Goal: Task Accomplishment & Management: Manage account settings

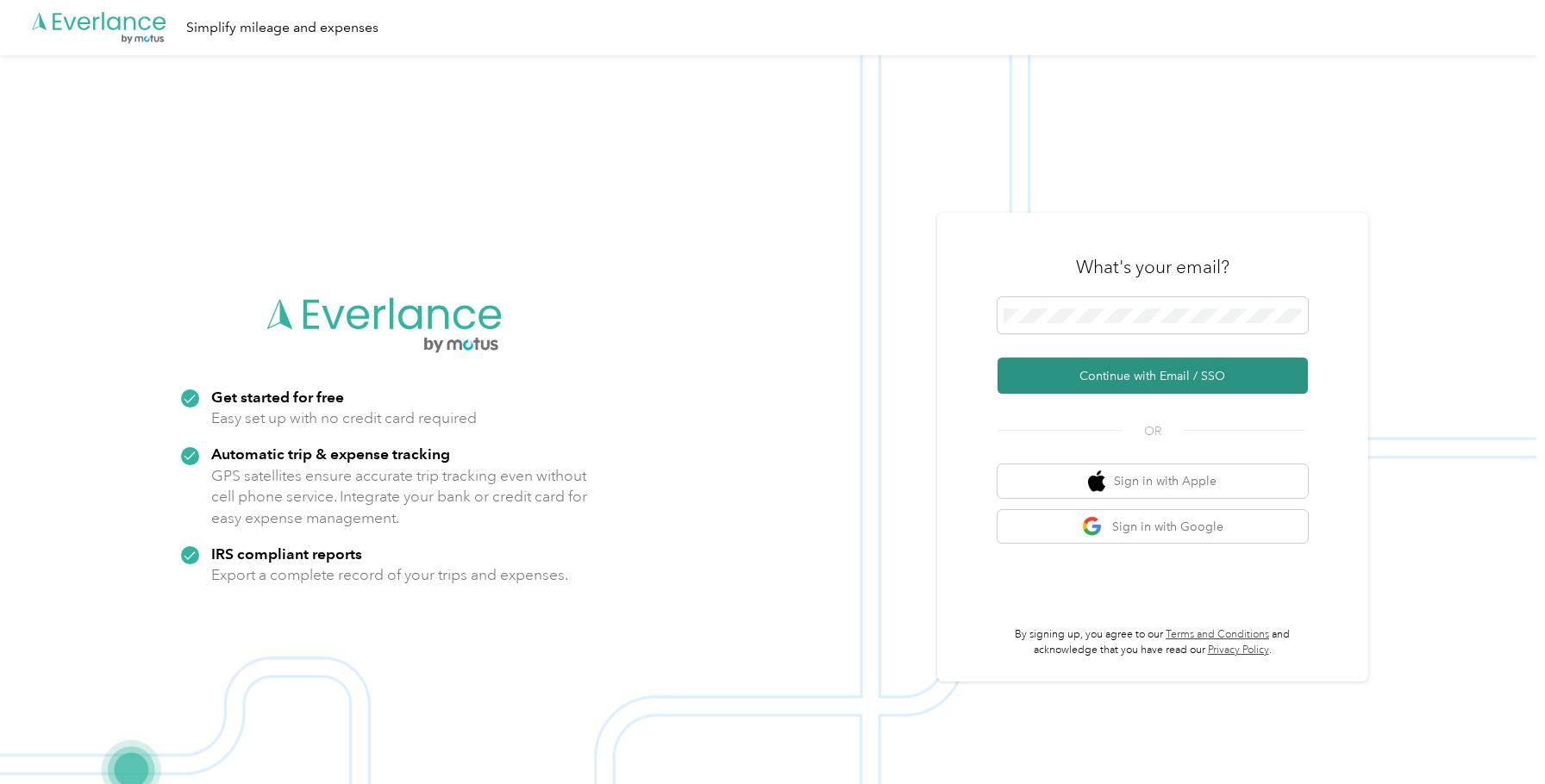
click at [1178, 371] on button "Continue with Email / SSO" at bounding box center [1151, 375] width 310 height 36
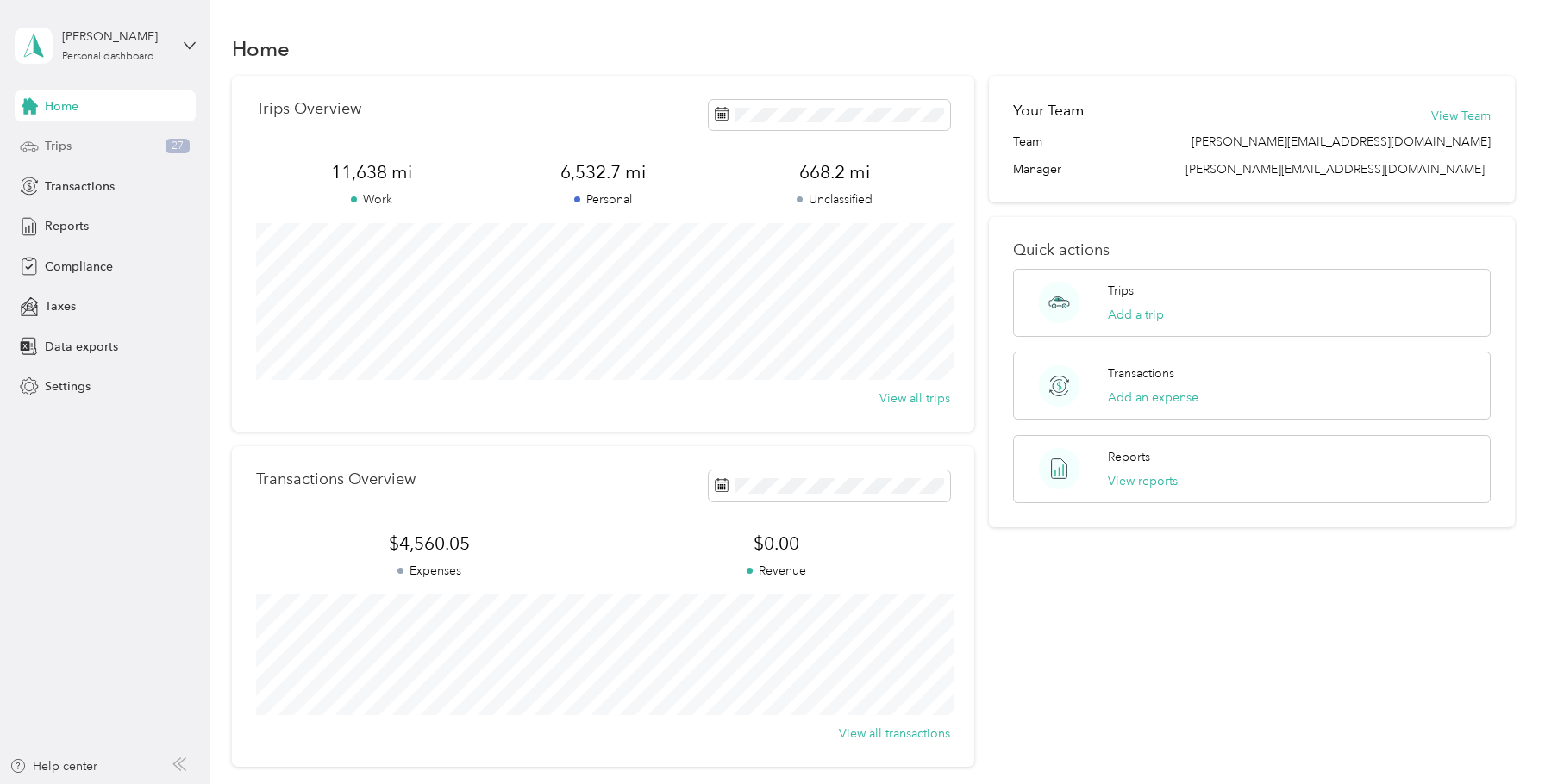
click at [60, 153] on span "Trips" at bounding box center [58, 146] width 27 height 18
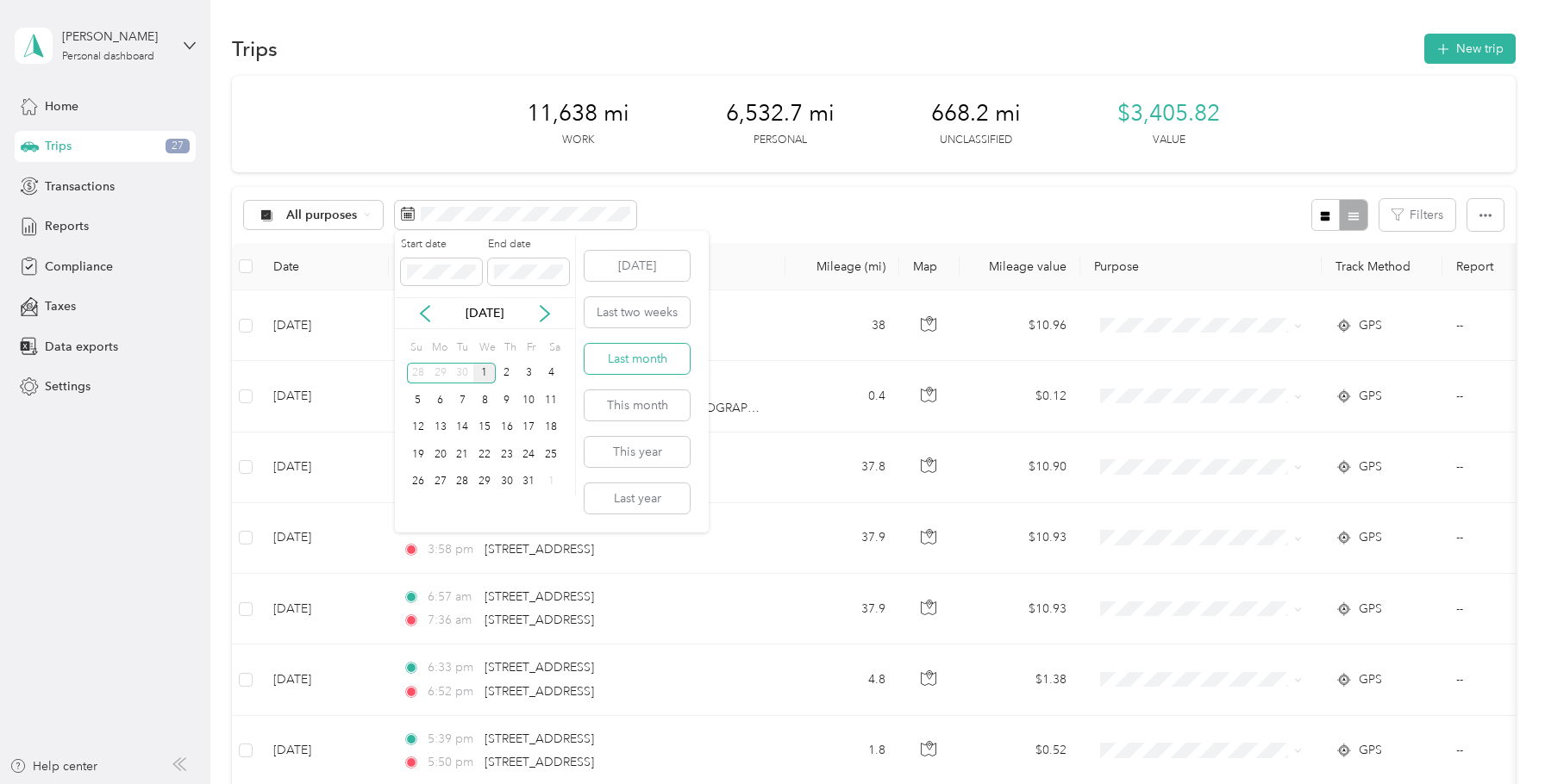
click at [627, 368] on button "Last month" at bounding box center [636, 358] width 105 height 30
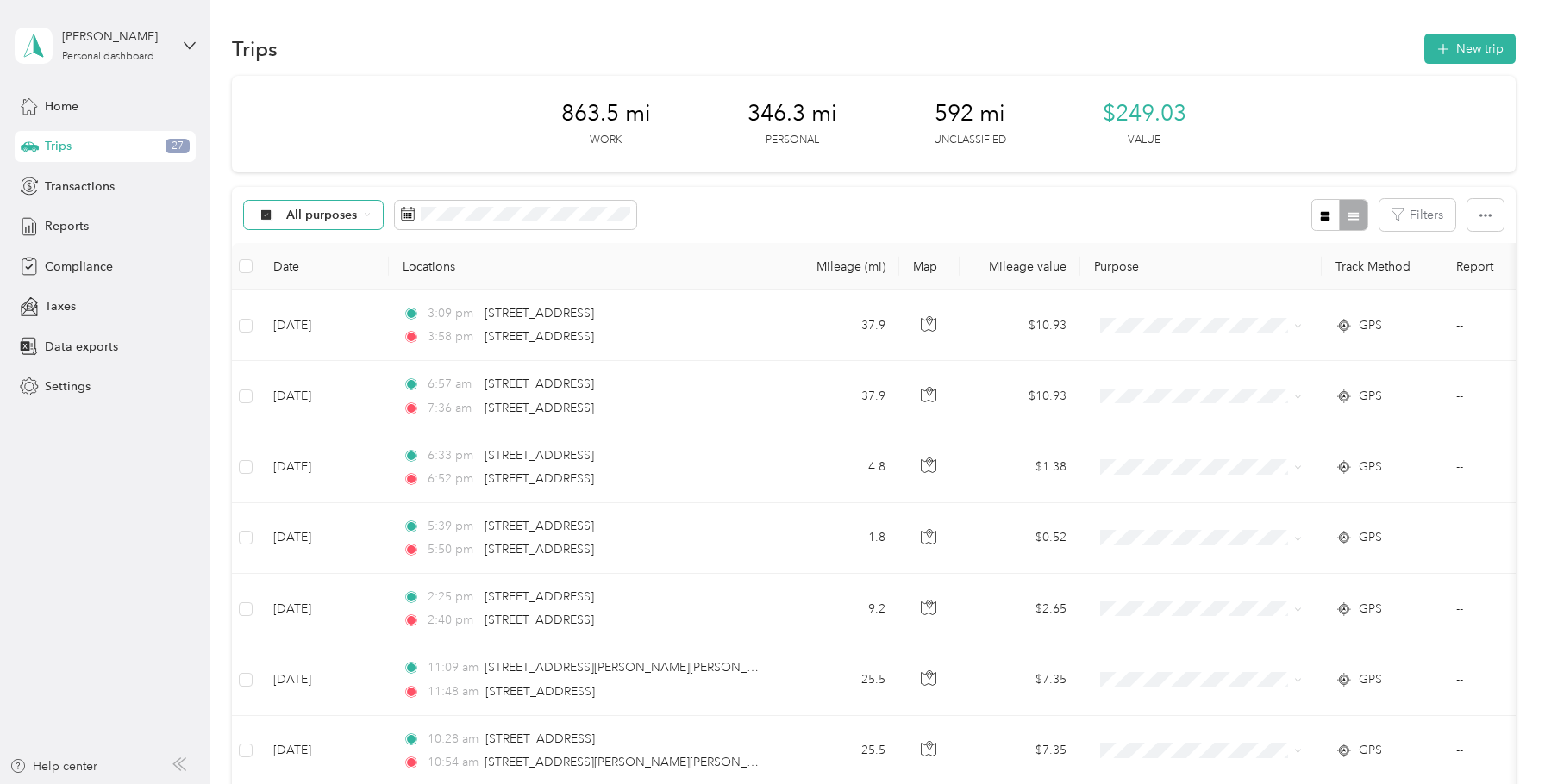
click at [367, 215] on icon at bounding box center [366, 214] width 7 height 7
click at [332, 271] on span "Unclassified" at bounding box center [357, 276] width 141 height 18
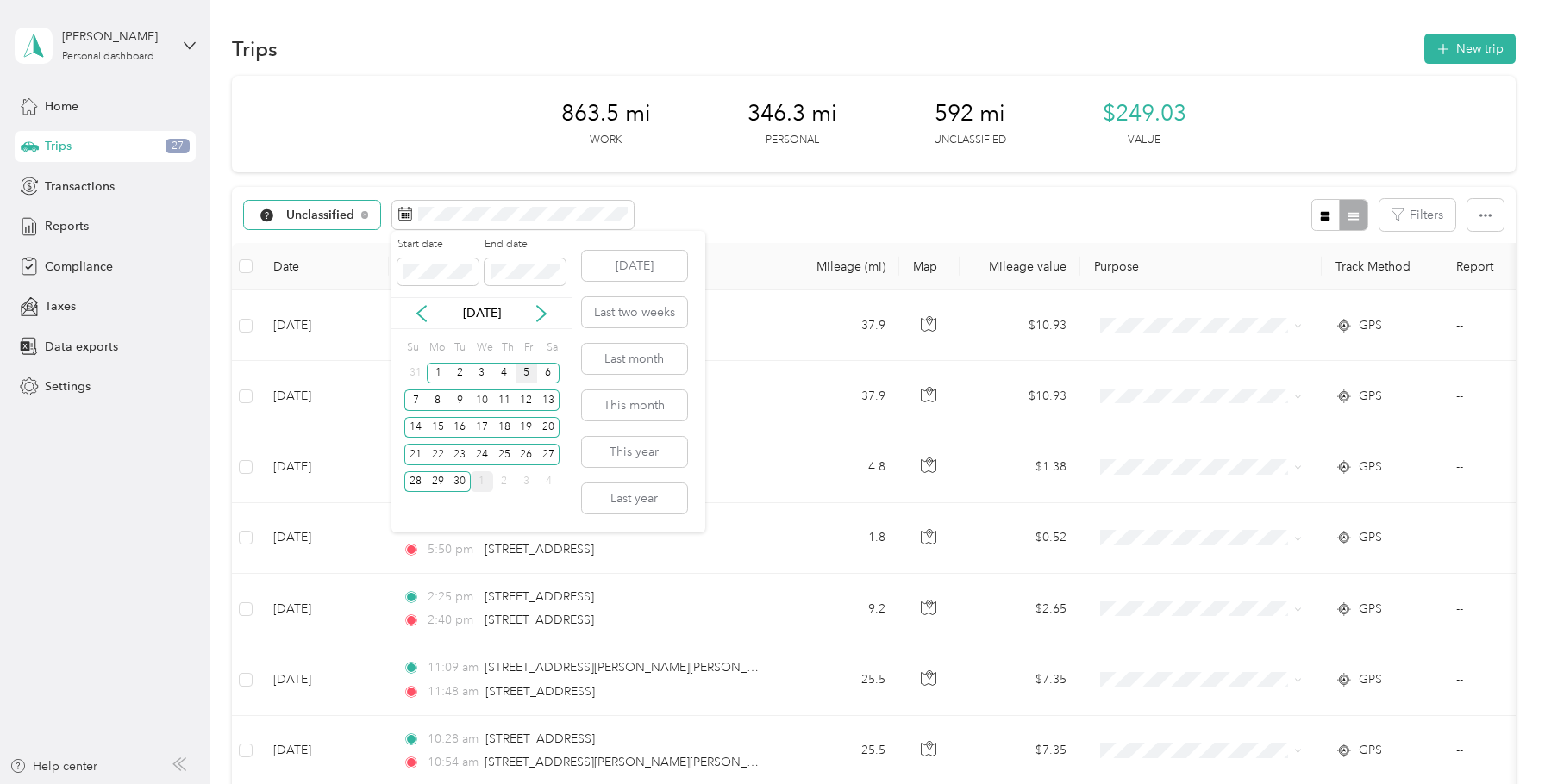
click at [528, 369] on div "5" at bounding box center [526, 373] width 22 height 21
click at [410, 394] on div "7" at bounding box center [415, 400] width 22 height 21
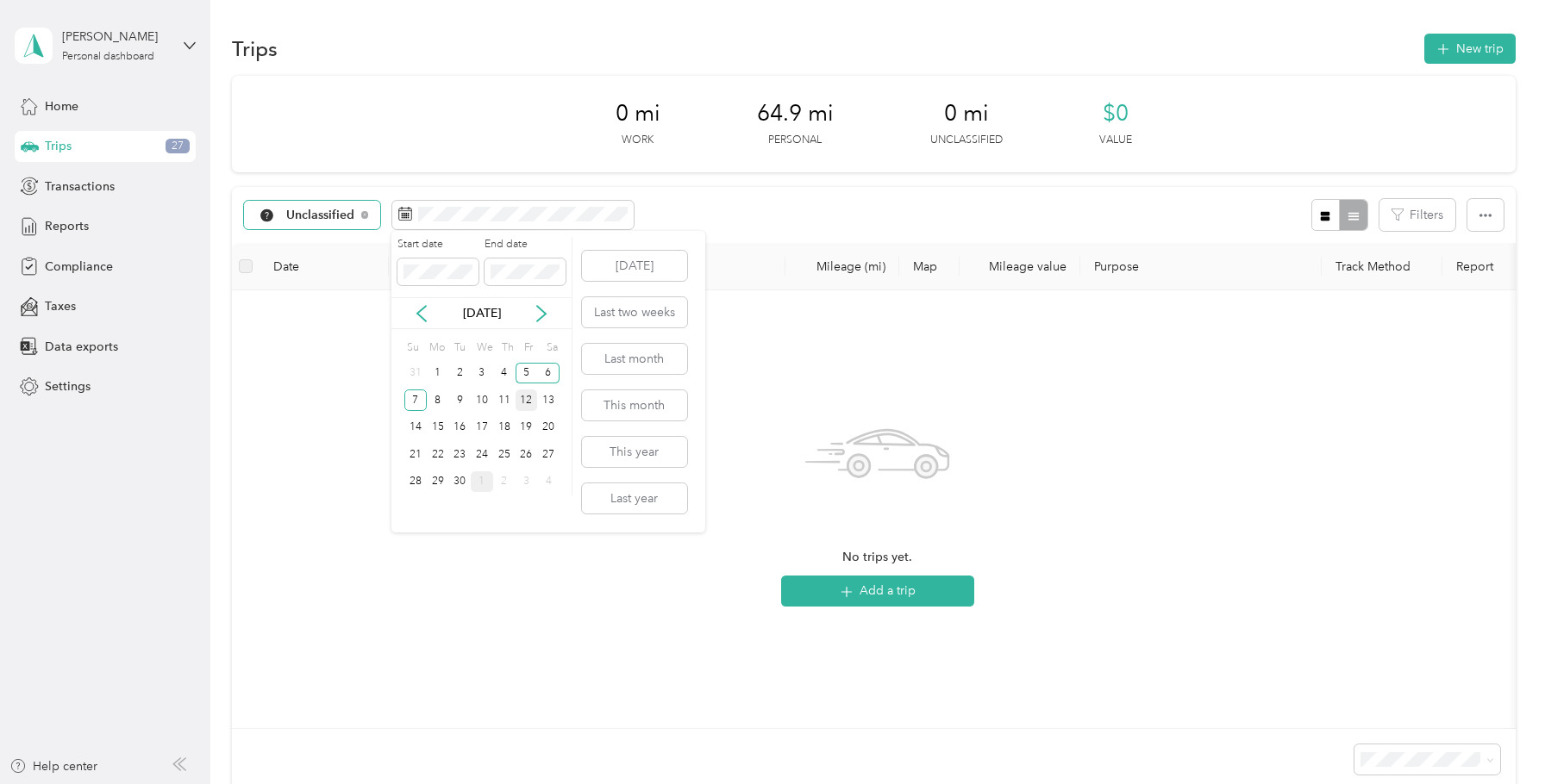
click at [523, 401] on div "12" at bounding box center [526, 400] width 22 height 21
click at [417, 427] on div "14" at bounding box center [415, 427] width 22 height 21
click at [646, 357] on button "Last month" at bounding box center [635, 358] width 105 height 30
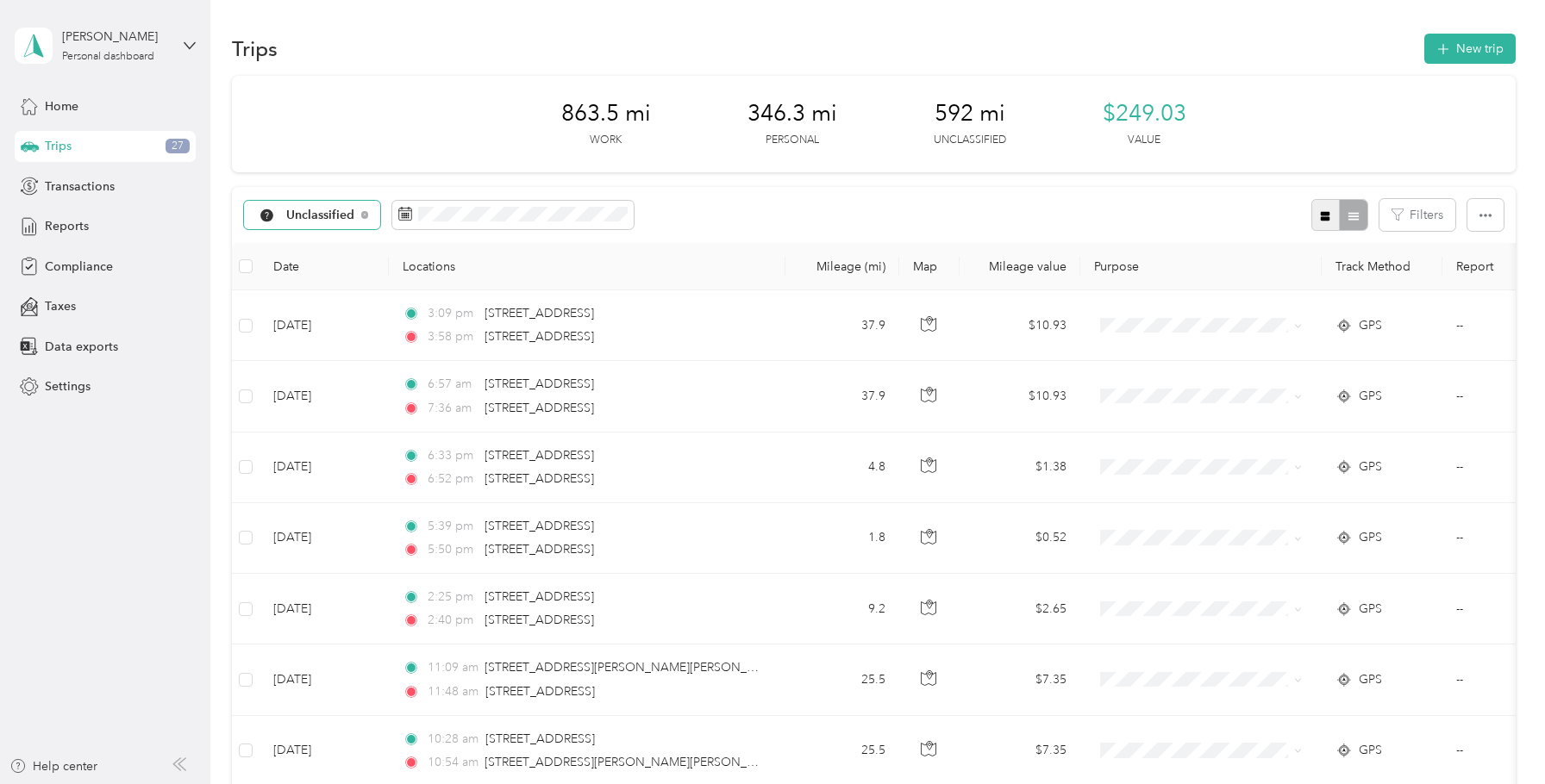
click at [1331, 221] on icon "button" at bounding box center [1324, 216] width 12 height 12
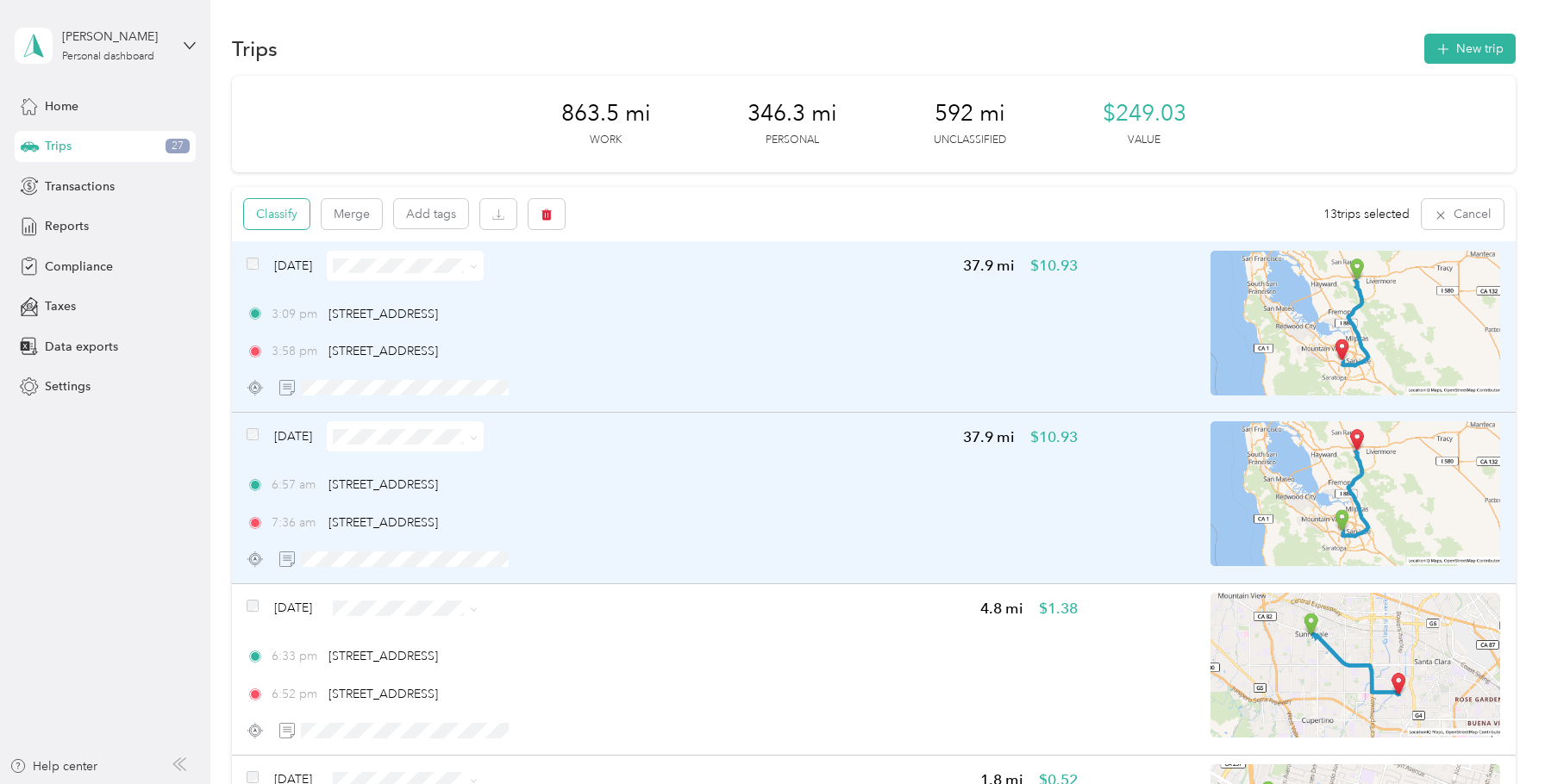
click at [286, 210] on button "Classify" at bounding box center [276, 214] width 65 height 30
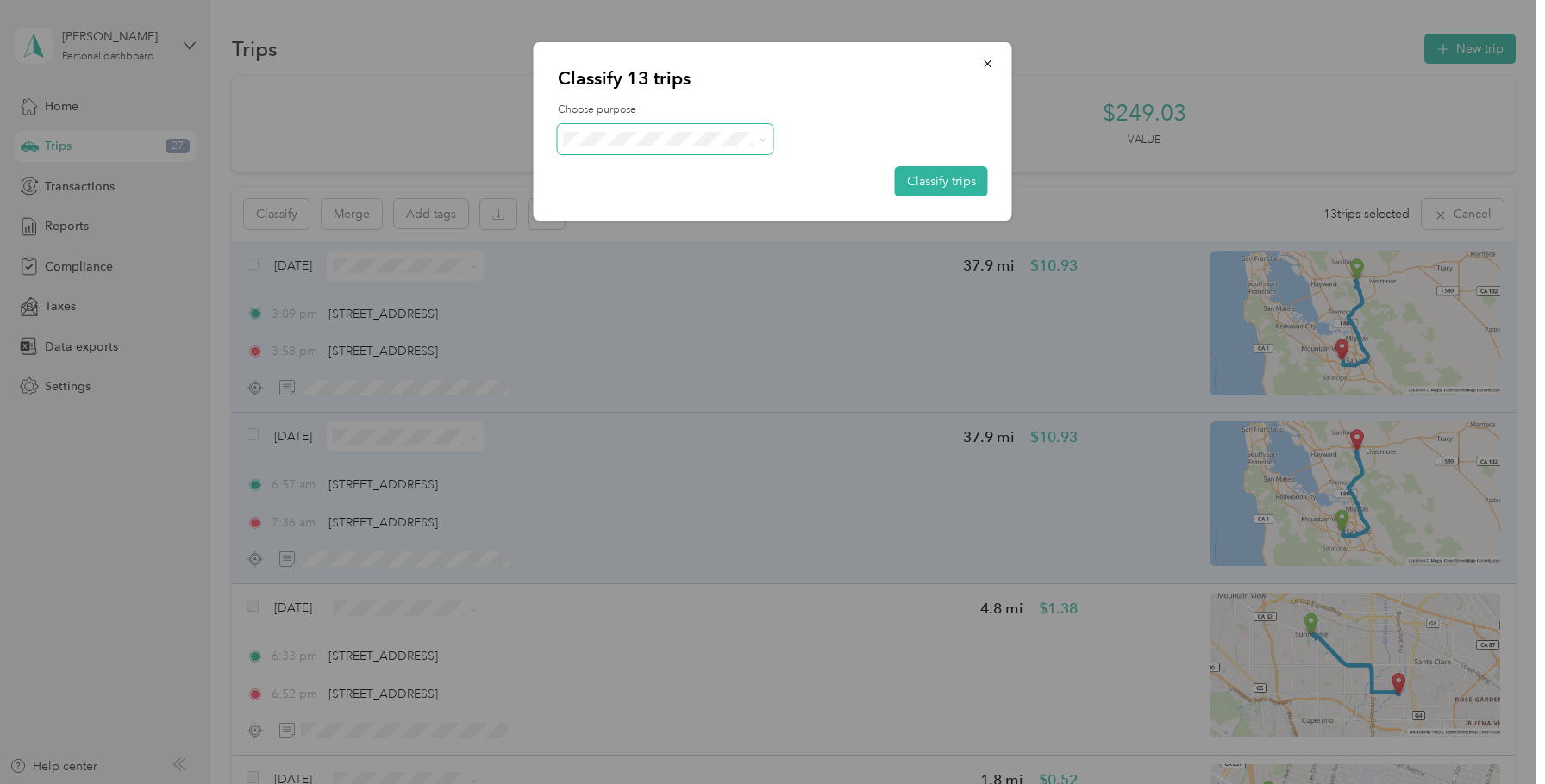
click at [759, 136] on icon at bounding box center [763, 140] width 8 height 8
click at [679, 173] on span "Convergint Technologies" at bounding box center [679, 171] width 160 height 18
click at [920, 183] on button "Classify trips" at bounding box center [942, 181] width 93 height 30
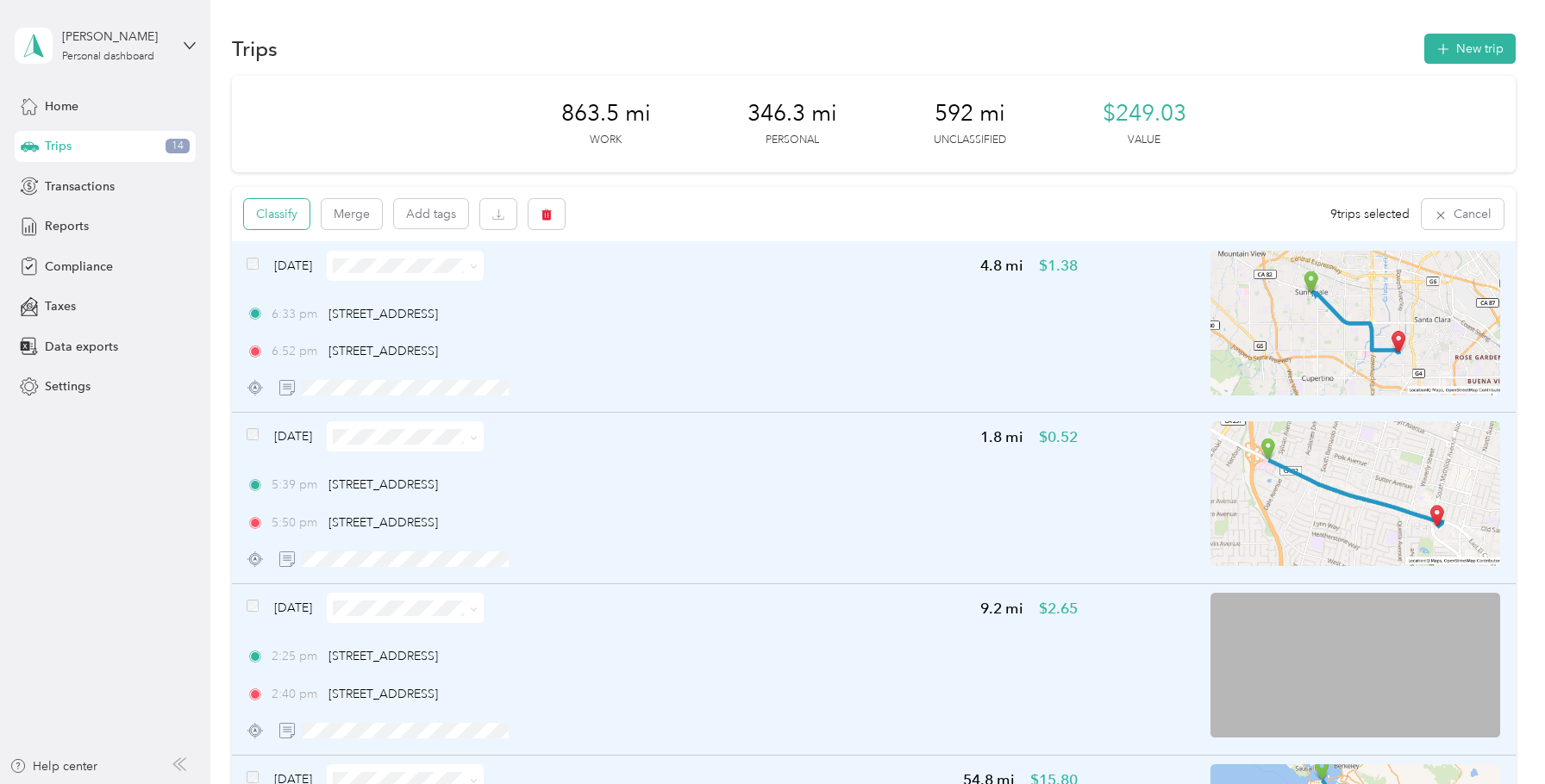
click at [293, 218] on button "Classify" at bounding box center [276, 214] width 65 height 30
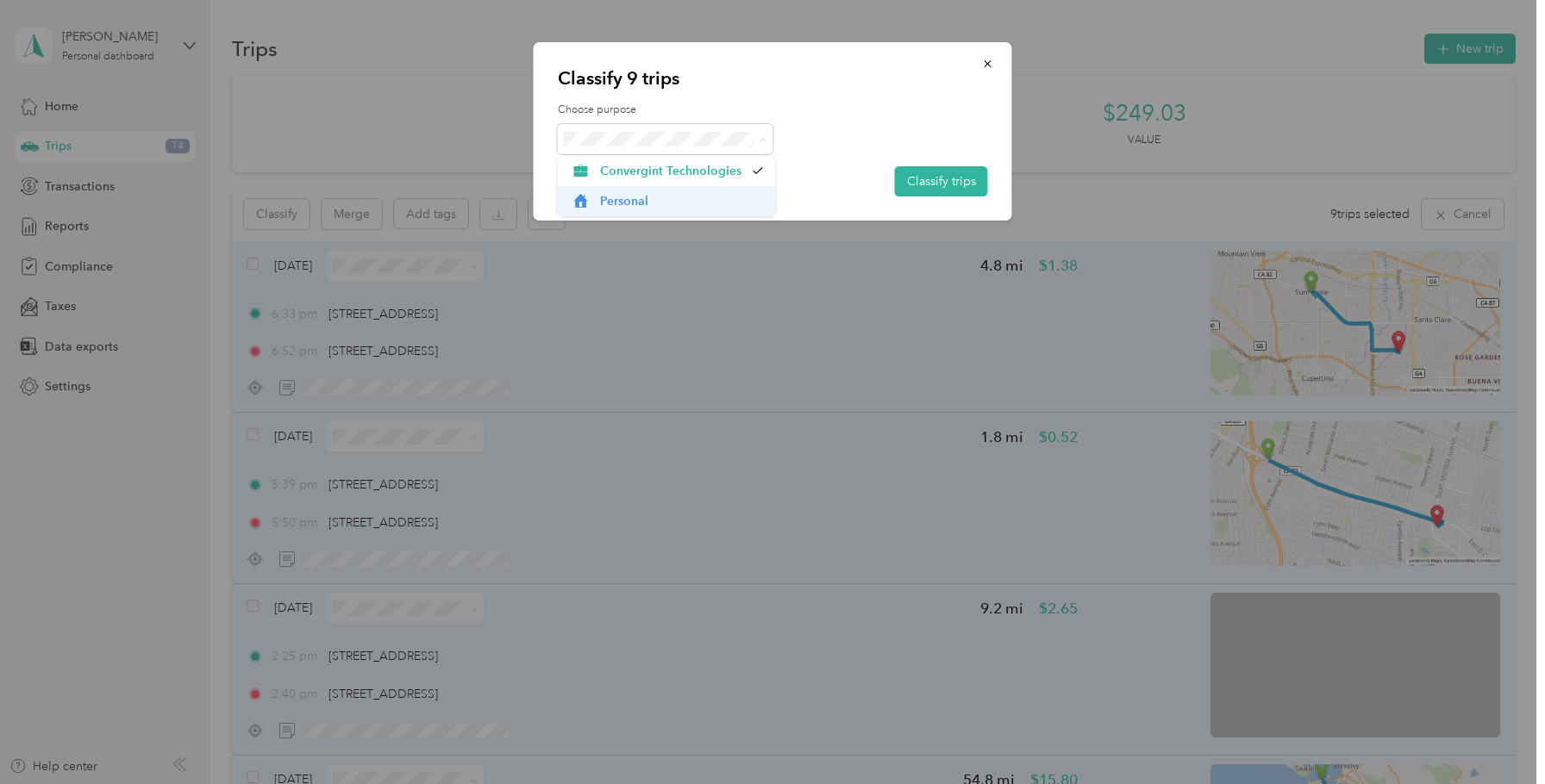
click at [640, 197] on span "Personal" at bounding box center [681, 201] width 163 height 18
click at [912, 181] on button "Classify trips" at bounding box center [942, 181] width 93 height 30
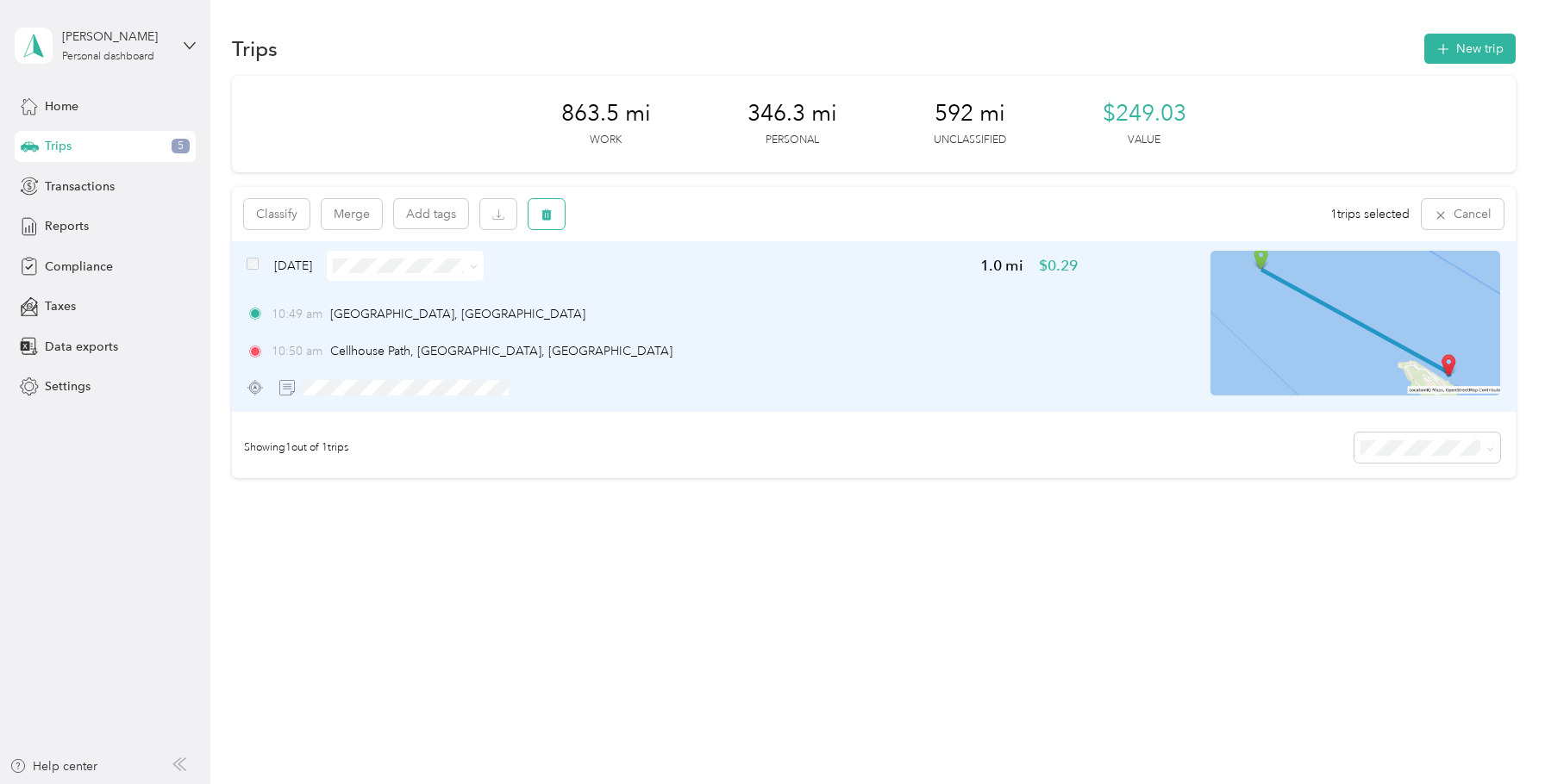
click at [546, 216] on icon "button" at bounding box center [546, 216] width 11 height 12
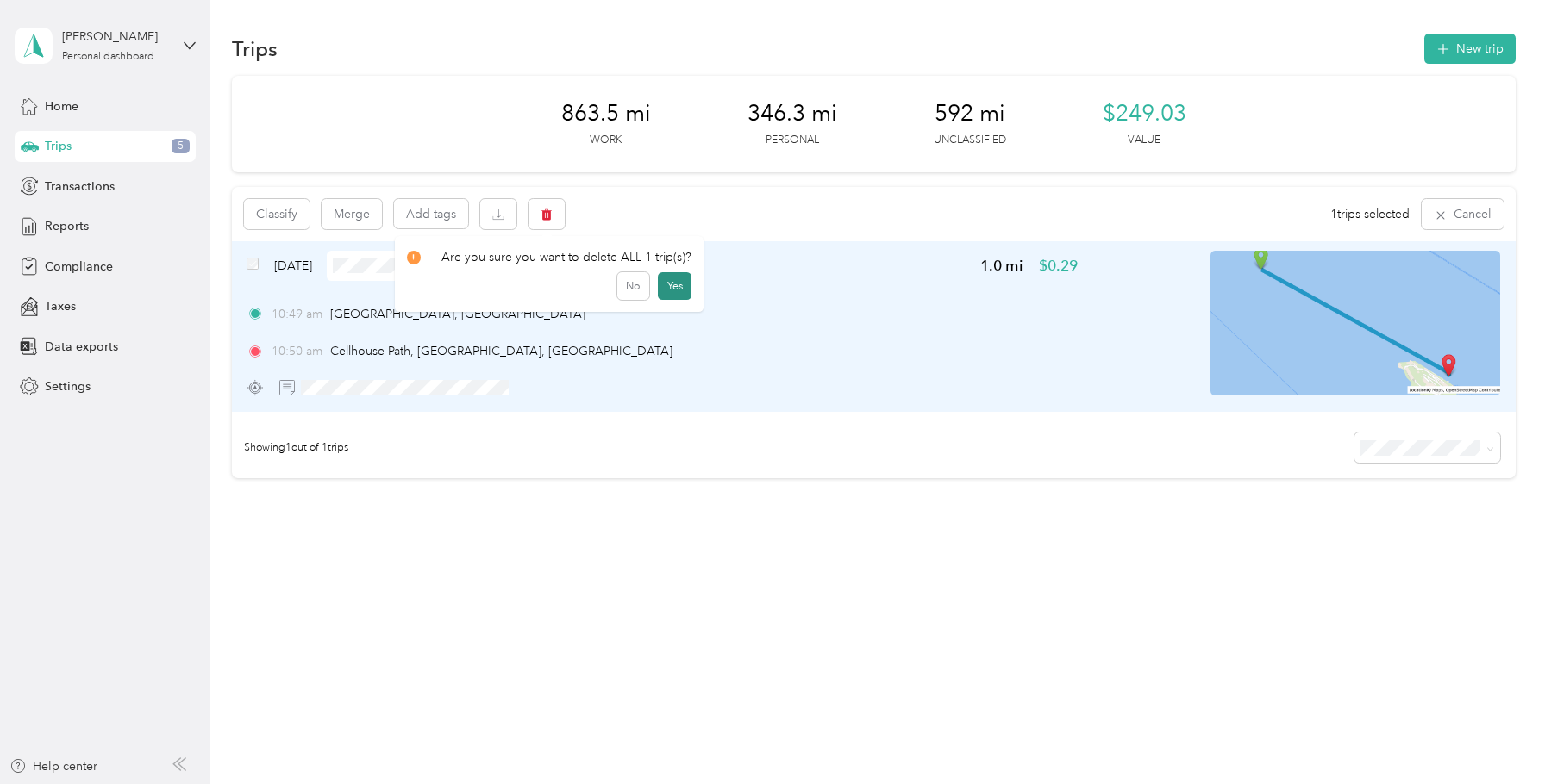
click at [666, 290] on button "Yes" at bounding box center [674, 286] width 34 height 27
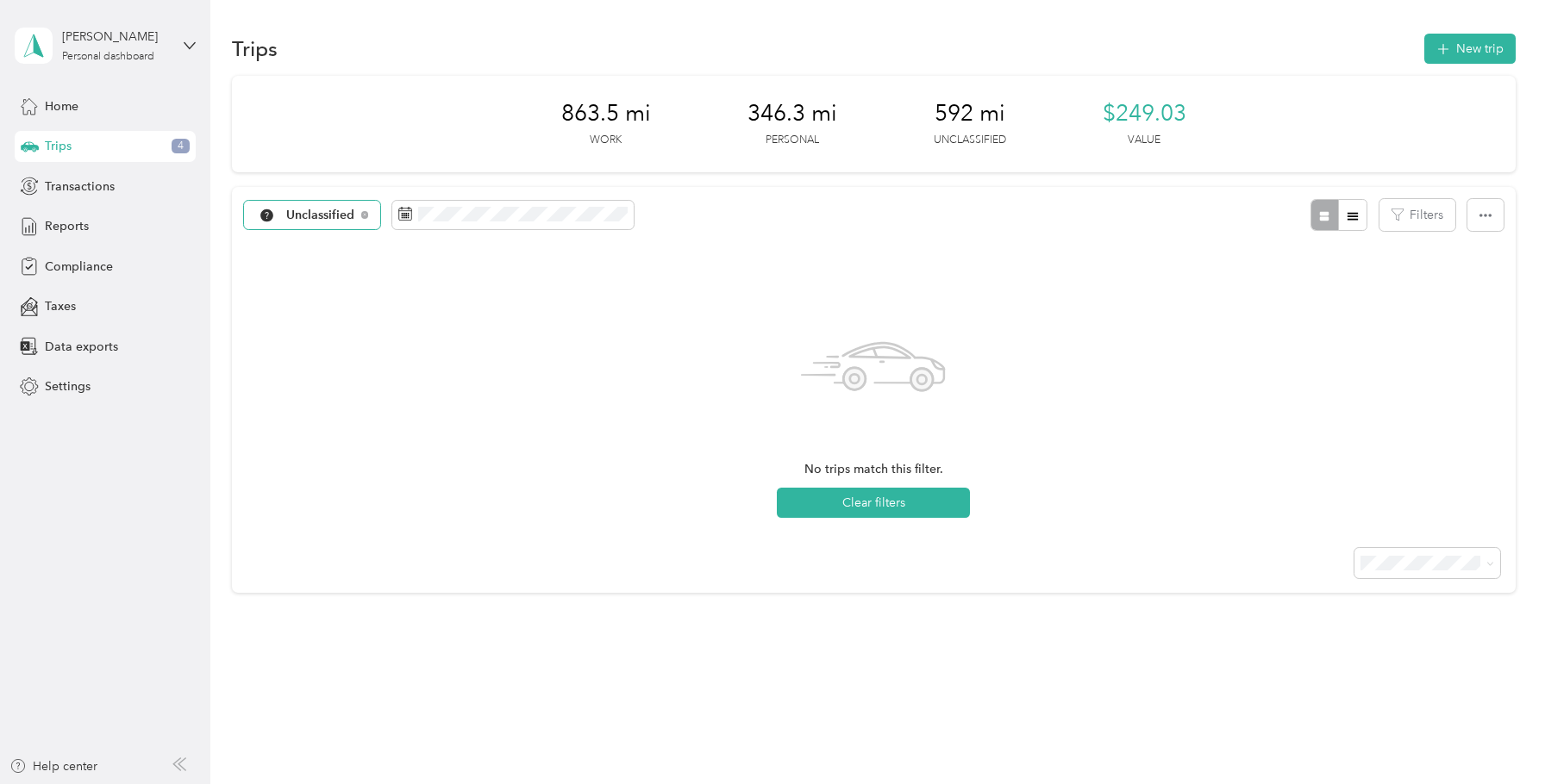
click at [311, 217] on span "Unclassified" at bounding box center [321, 216] width 69 height 12
click at [308, 245] on span "All purposes" at bounding box center [357, 246] width 141 height 18
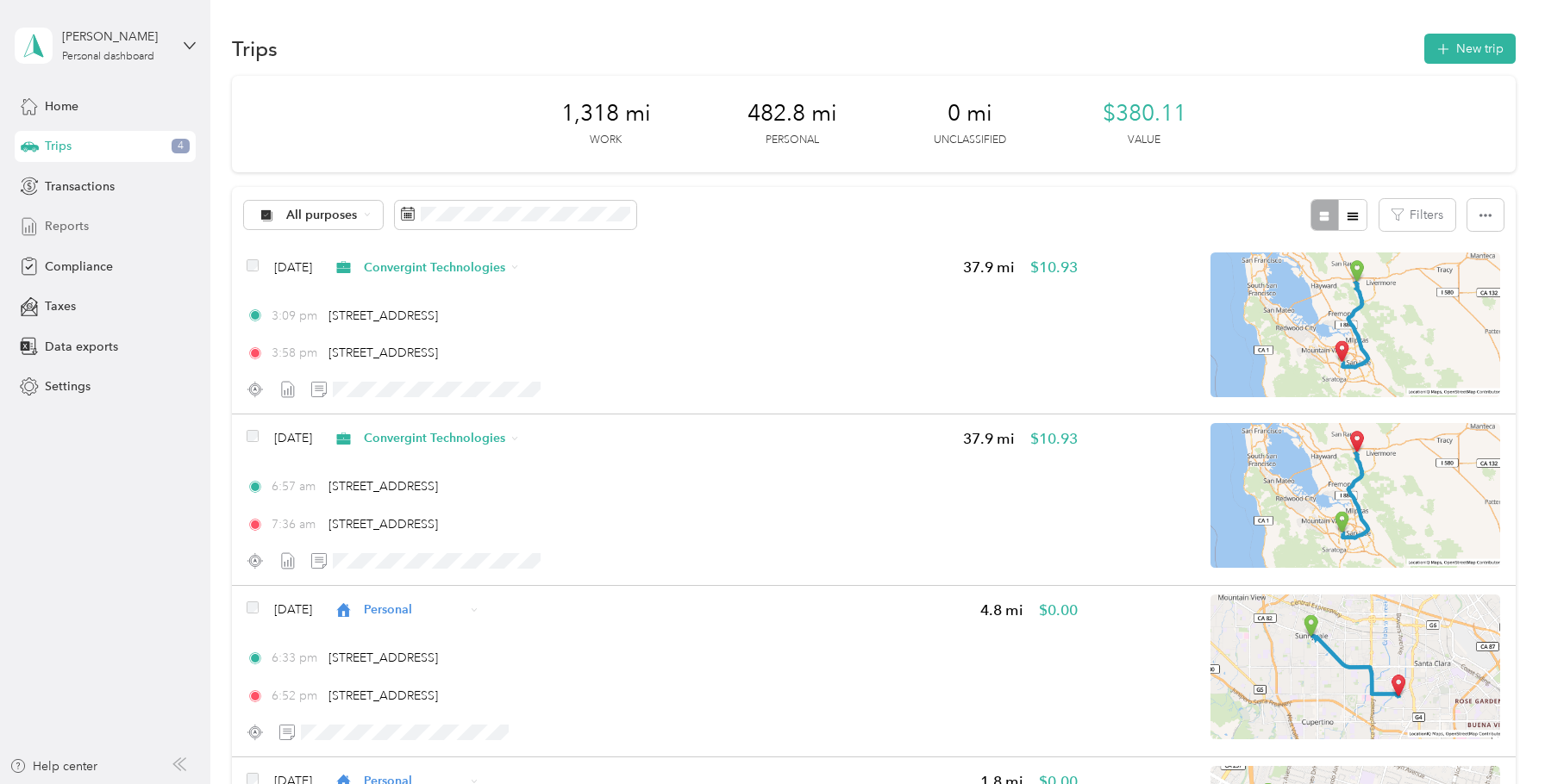
click at [65, 232] on span "Reports" at bounding box center [66, 226] width 44 height 18
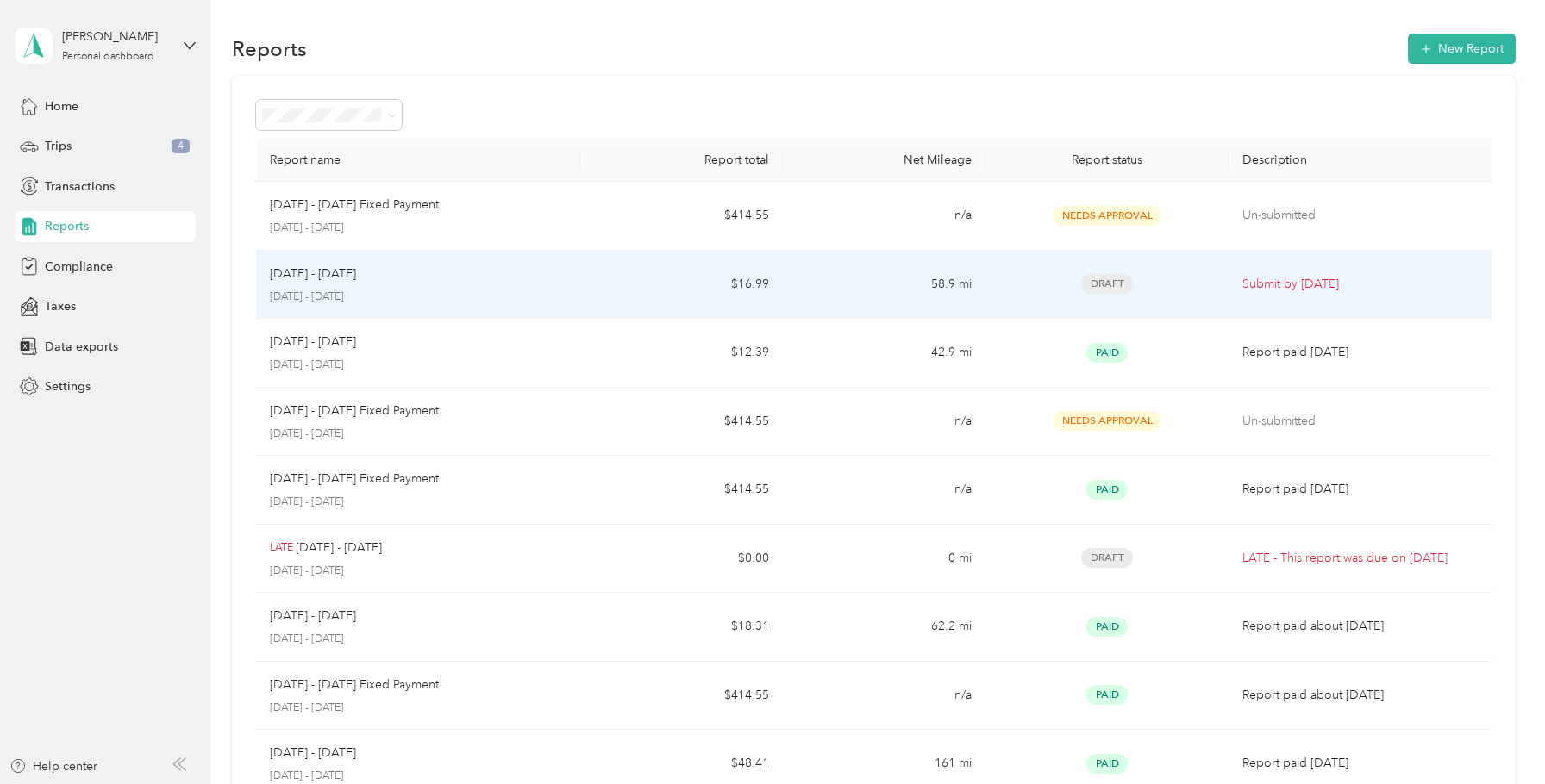
click at [464, 283] on div "[DATE] - [DATE] [DATE] - [DATE]" at bounding box center [418, 285] width 296 height 41
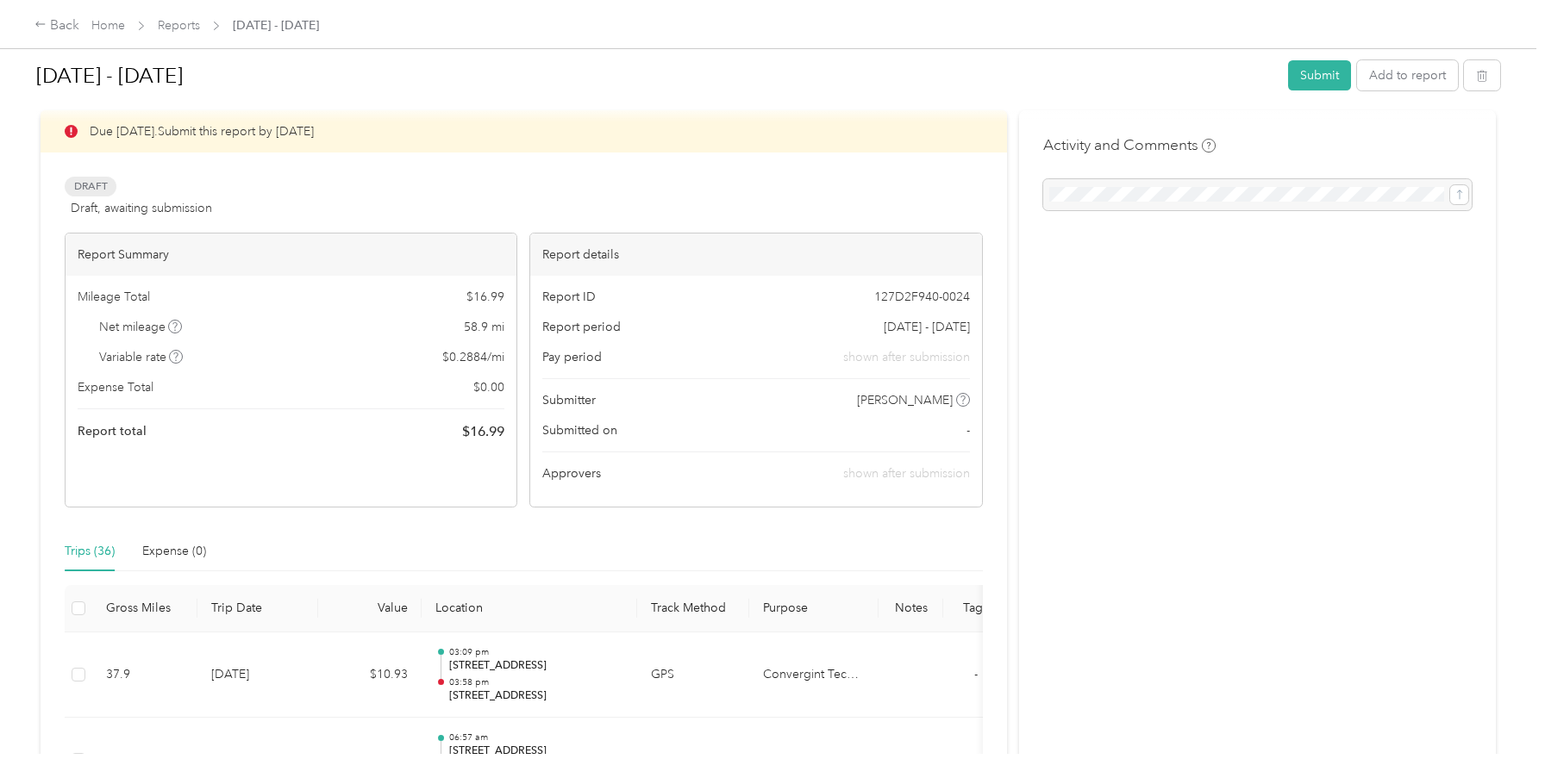
scroll to position [24, 0]
click at [1308, 81] on button "Submit" at bounding box center [1319, 75] width 63 height 30
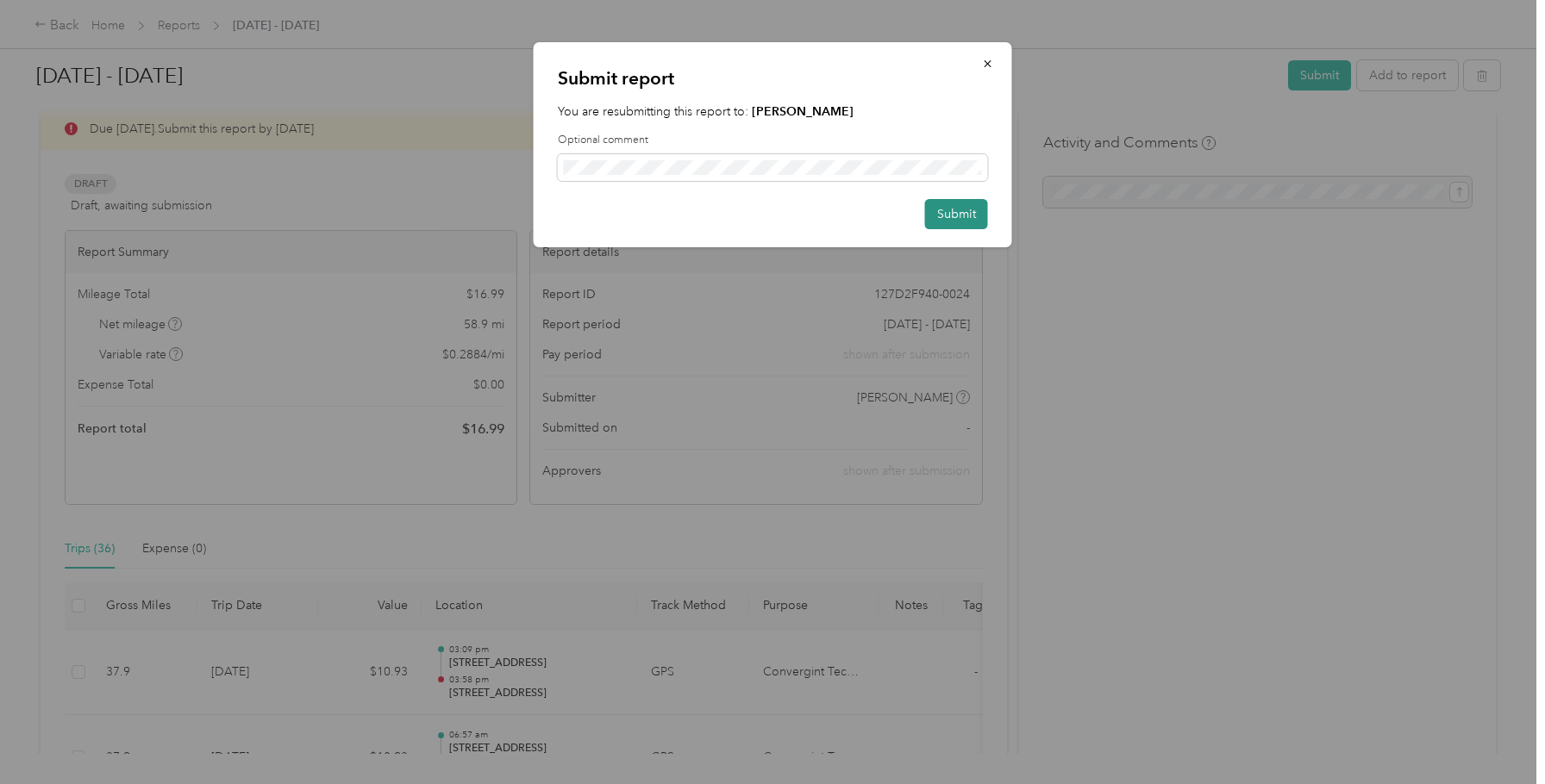
click at [943, 215] on button "Submit" at bounding box center [956, 214] width 63 height 30
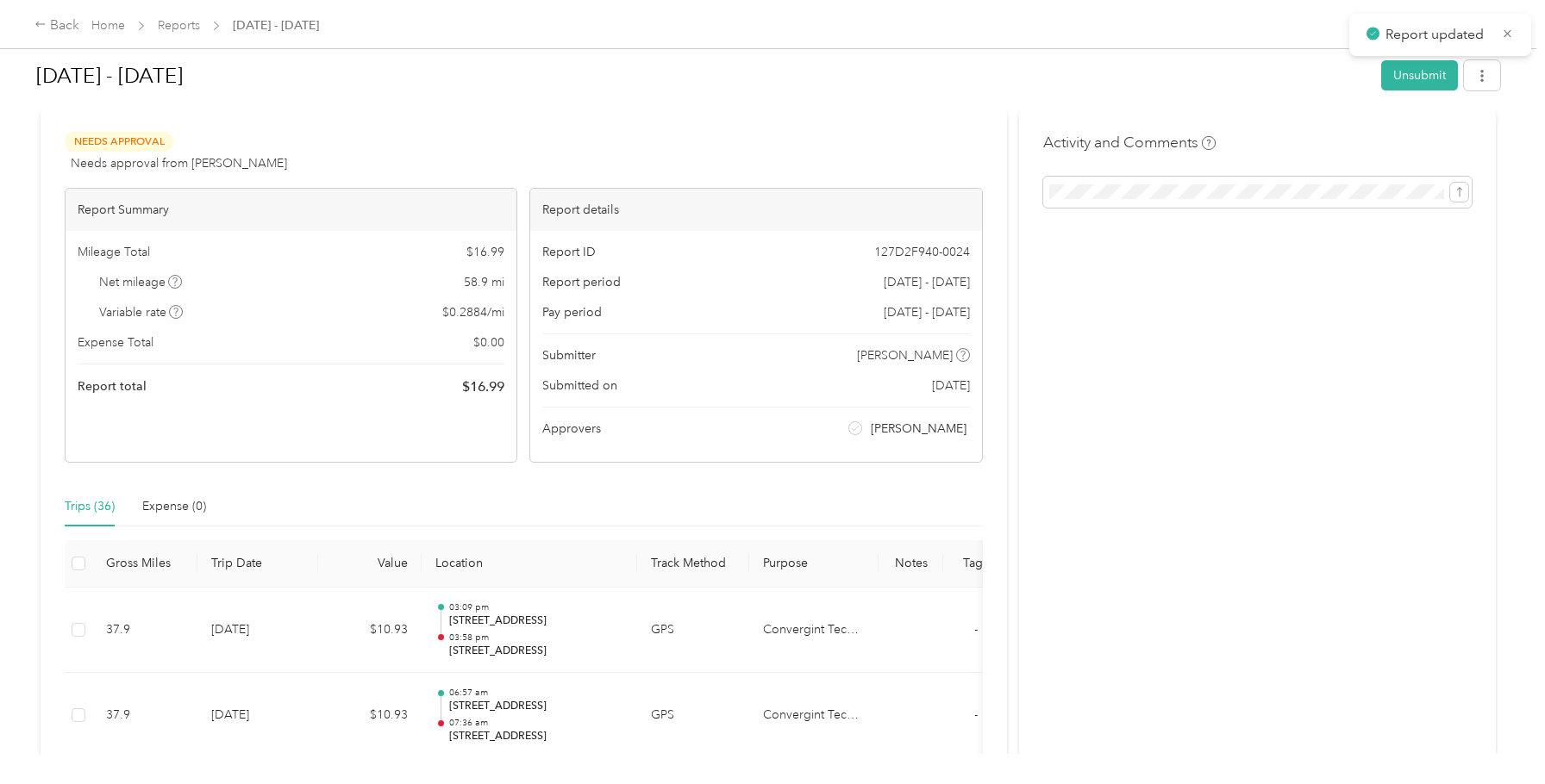
scroll to position [49, 0]
